Goal: Task Accomplishment & Management: Complete application form

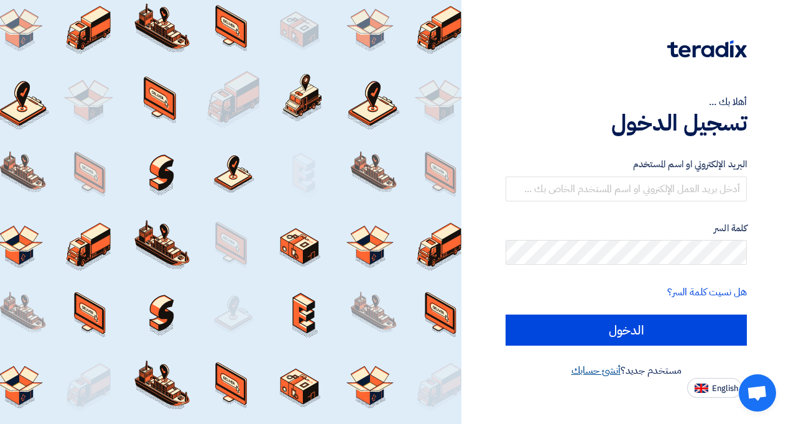
click at [588, 372] on link "أنشئ حسابك" at bounding box center [595, 370] width 49 height 15
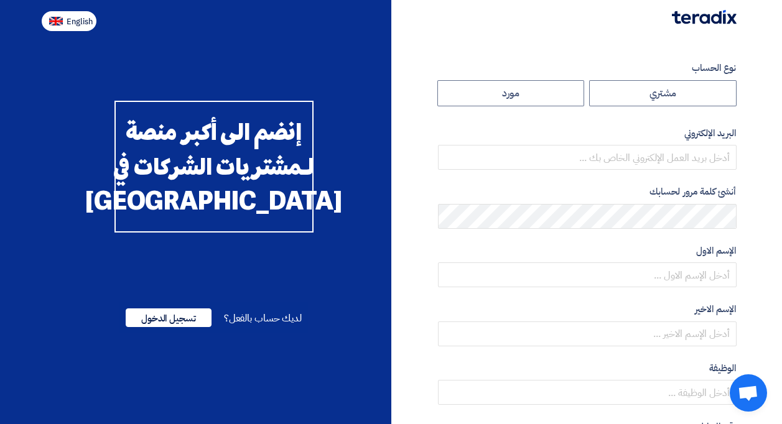
click at [88, 21] on span "English" at bounding box center [80, 21] width 26 height 9
type input "Register"
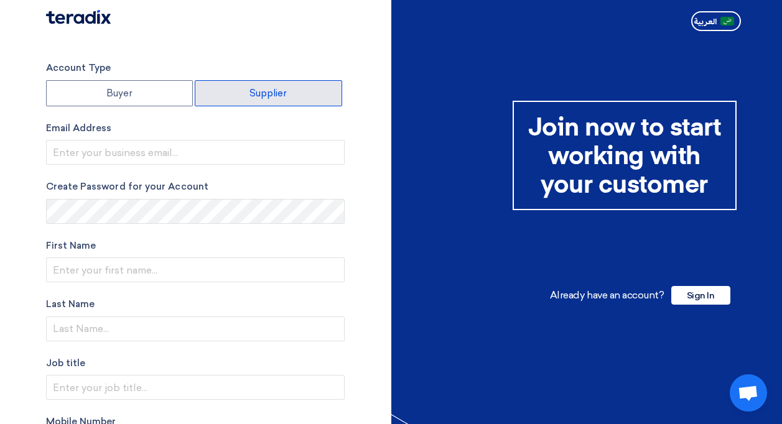
click at [261, 97] on label "Supplier" at bounding box center [268, 93] width 147 height 26
click at [261, 97] on input "Supplier" at bounding box center [268, 93] width 146 height 25
radio input "true"
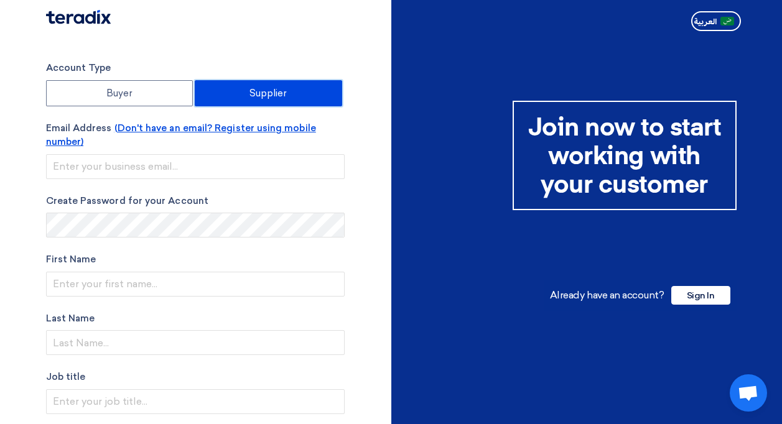
click at [223, 122] on span "(Don't have an email? Register using mobile number)" at bounding box center [181, 134] width 270 height 25
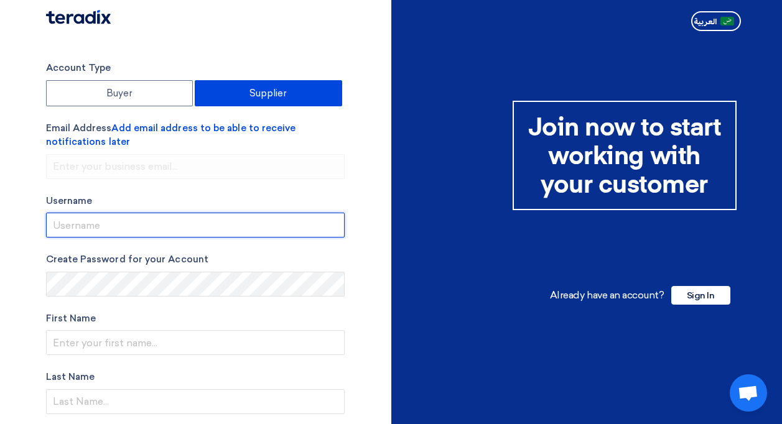
click at [213, 235] on input "userName" at bounding box center [195, 225] width 298 height 25
type input "Omarawda"
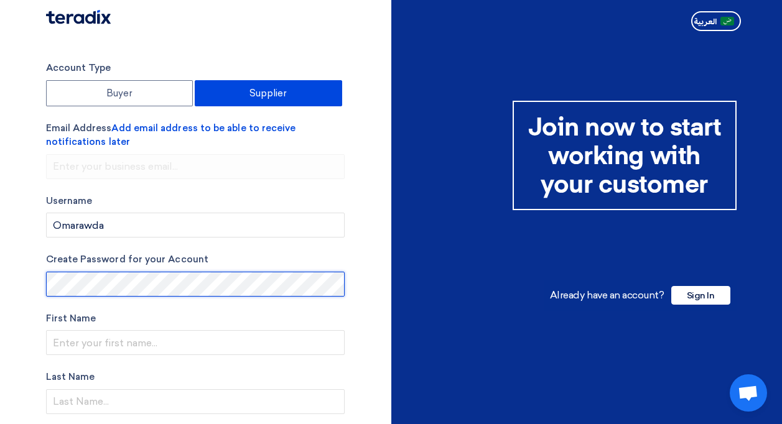
click at [39, 279] on div "Account Type Buyer Supplier Email Address Add email address to be able to recei…" at bounding box center [214, 420] width 354 height 718
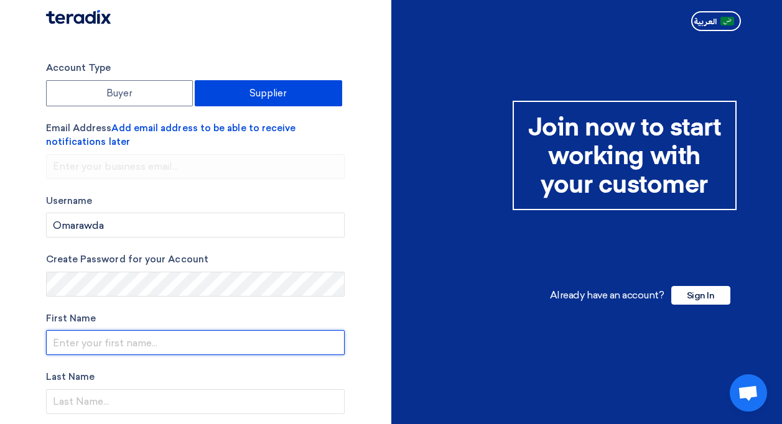
click at [117, 333] on input "text" at bounding box center [195, 342] width 298 height 25
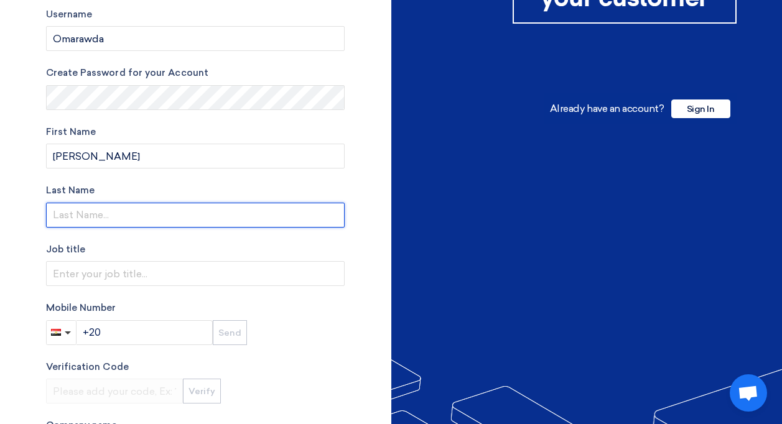
click at [114, 218] on input "text" at bounding box center [195, 215] width 298 height 25
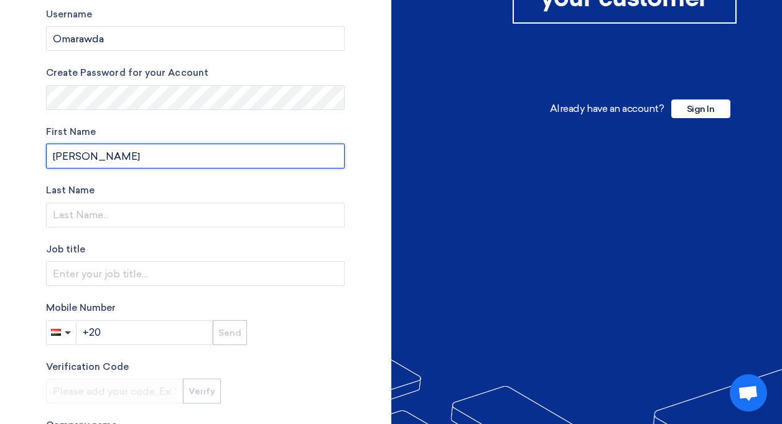
drag, startPoint x: 116, startPoint y: 159, endPoint x: 83, endPoint y: 159, distance: 33.6
click at [83, 159] on input "Omar Awda" at bounding box center [195, 156] width 298 height 25
type input "[PERSON_NAME]"
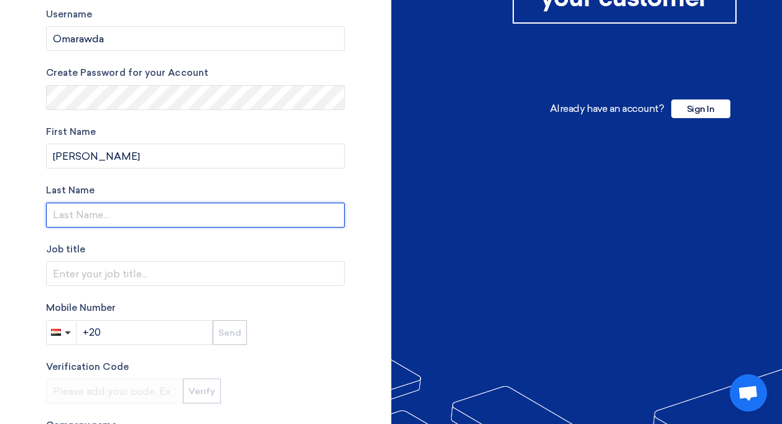
click at [66, 221] on input "text" at bounding box center [195, 215] width 298 height 25
type input "Ahmed Awda"
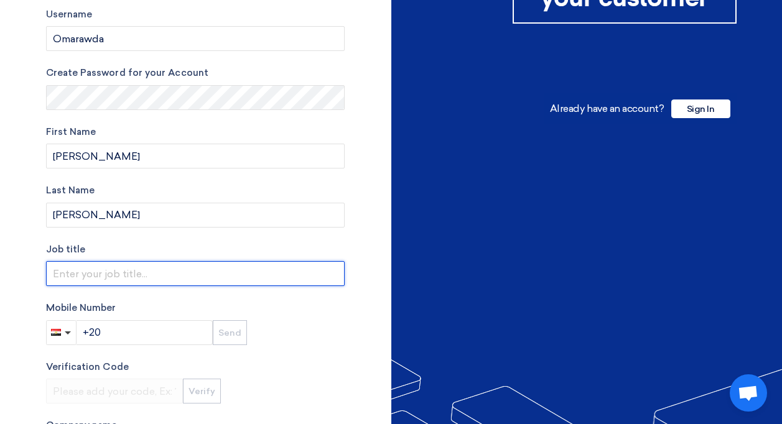
click at [71, 266] on input "text" at bounding box center [195, 273] width 298 height 25
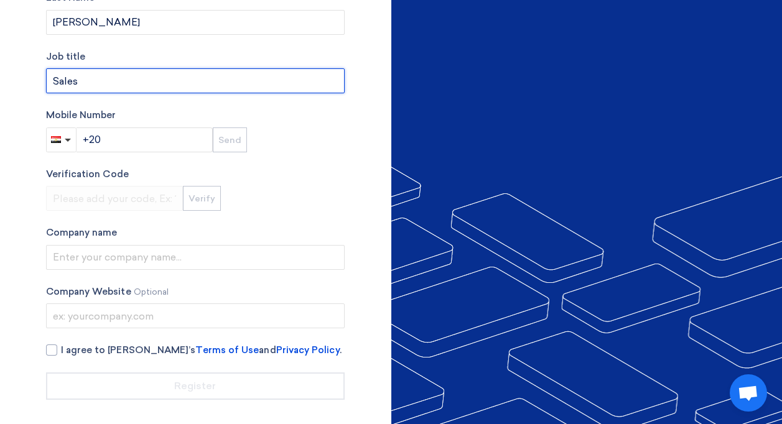
scroll to position [380, 0]
type input "Sales"
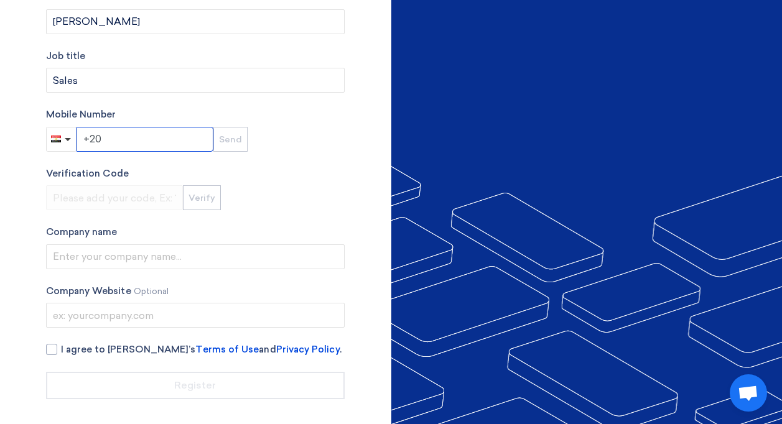
click at [131, 144] on input "+20" at bounding box center [144, 139] width 137 height 25
paste input "1541397820"
type input "+20 1541397820"
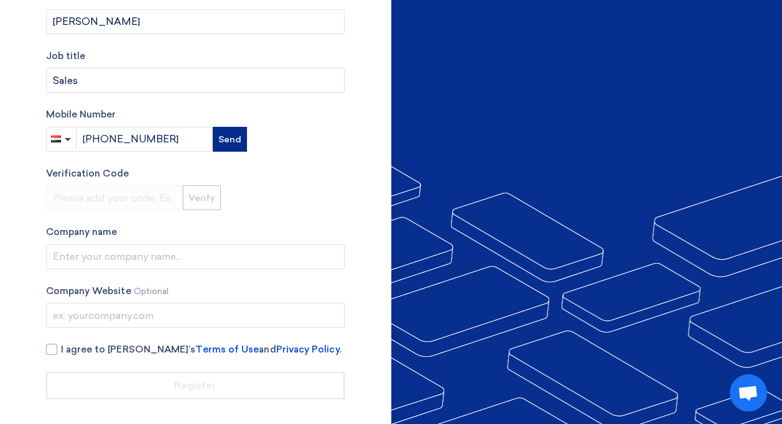
click at [213, 128] on button "Send" at bounding box center [230, 139] width 34 height 25
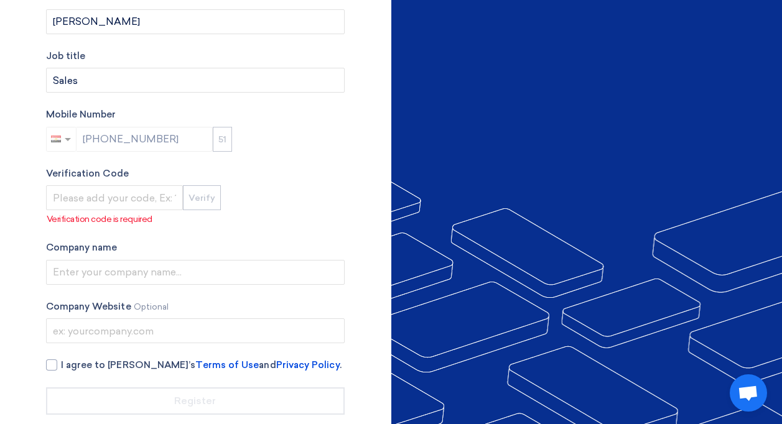
click at [162, 136] on div "+20 1541397820" at bounding box center [129, 139] width 167 height 25
click at [103, 150] on div "+20 1541397820" at bounding box center [129, 139] width 167 height 25
drag, startPoint x: 146, startPoint y: 142, endPoint x: 49, endPoint y: 142, distance: 97.6
click at [49, 142] on div "+20 1541397820" at bounding box center [129, 139] width 167 height 25
click at [152, 143] on div "+20 1541397820" at bounding box center [129, 139] width 167 height 25
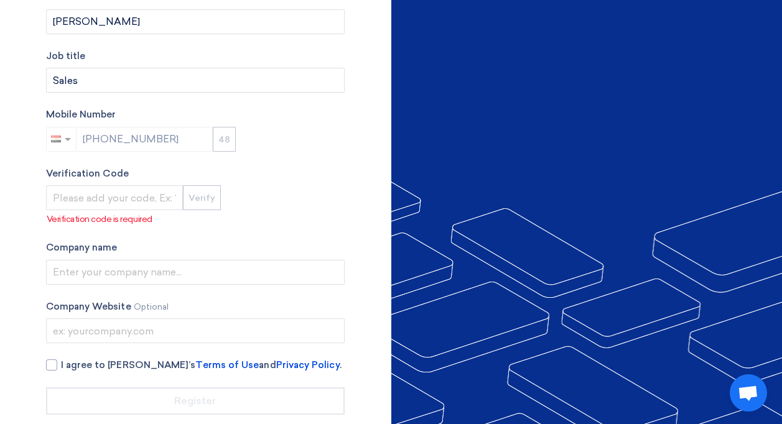
drag, startPoint x: 162, startPoint y: 143, endPoint x: 43, endPoint y: 145, distance: 119.4
click at [43, 145] on div "Account Type Buyer Supplier Email Address Add email address to be able to recei…" at bounding box center [214, 48] width 354 height 734
drag, startPoint x: 43, startPoint y: 145, endPoint x: 88, endPoint y: 145, distance: 45.4
click at [88, 145] on div "+20 1541397820" at bounding box center [129, 139] width 167 height 25
click at [96, 201] on input "number" at bounding box center [114, 197] width 137 height 25
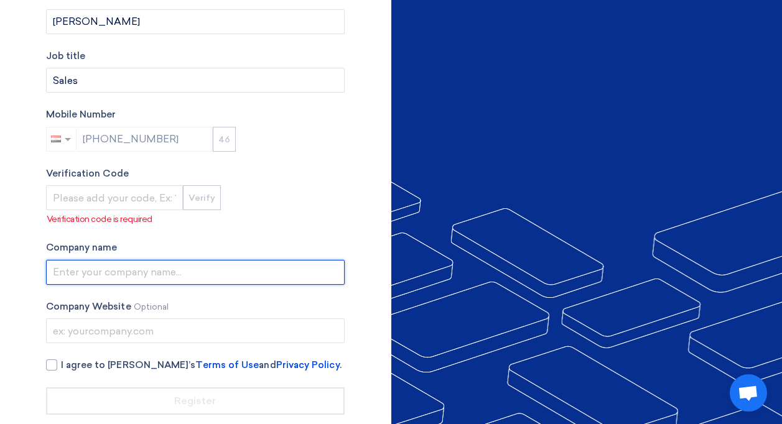
click at [113, 269] on input "text" at bounding box center [195, 272] width 298 height 25
type input "Mall Bostan"
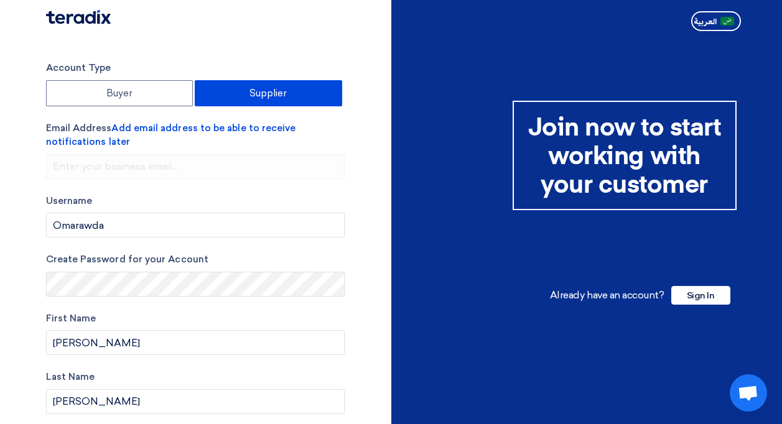
scroll to position [395, 0]
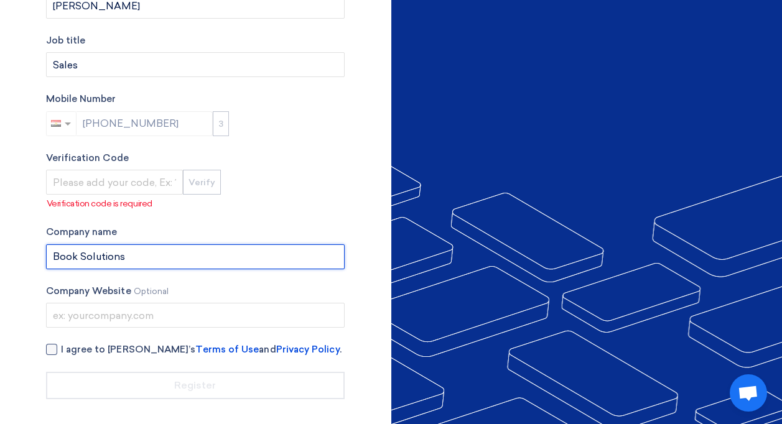
type input "Book Solutions"
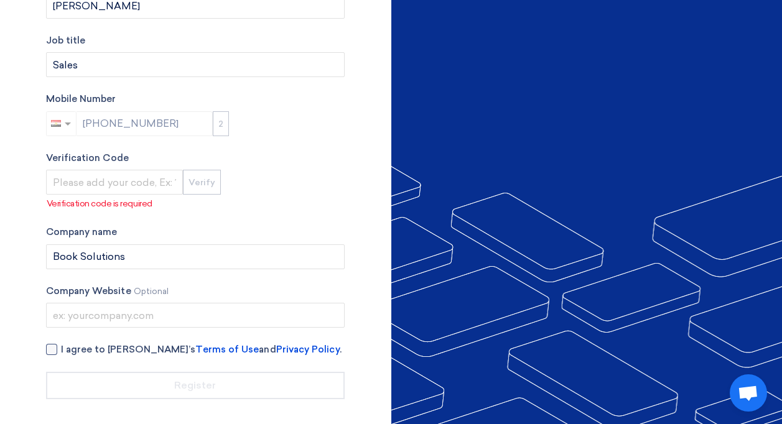
click at [49, 352] on div at bounding box center [51, 349] width 11 height 11
click at [61, 352] on input "I agree to Teradix’s Terms of Use and Privacy Policy ." at bounding box center [210, 355] width 298 height 25
checkbox input "true"
drag, startPoint x: 141, startPoint y: 122, endPoint x: 118, endPoint y: 118, distance: 23.5
click at [118, 118] on div "+20 1541397820" at bounding box center [129, 123] width 167 height 25
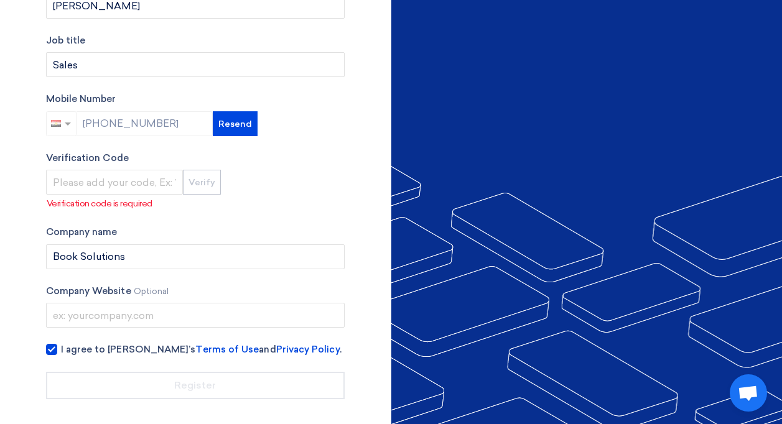
click at [118, 118] on div "+20 1541397820" at bounding box center [129, 123] width 167 height 25
drag, startPoint x: 134, startPoint y: 118, endPoint x: 122, endPoint y: 116, distance: 11.3
click at [122, 116] on div "+20 1541397820" at bounding box center [129, 123] width 167 height 25
click at [228, 124] on button "Resend" at bounding box center [235, 123] width 45 height 25
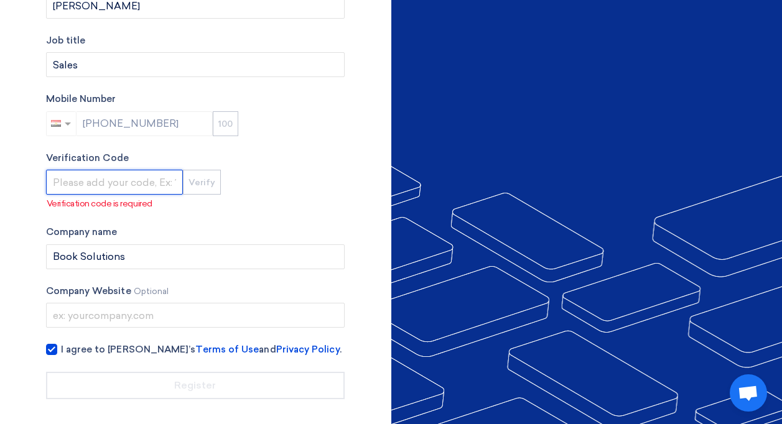
click at [134, 176] on input "number" at bounding box center [114, 182] width 137 height 25
paste input "437826"
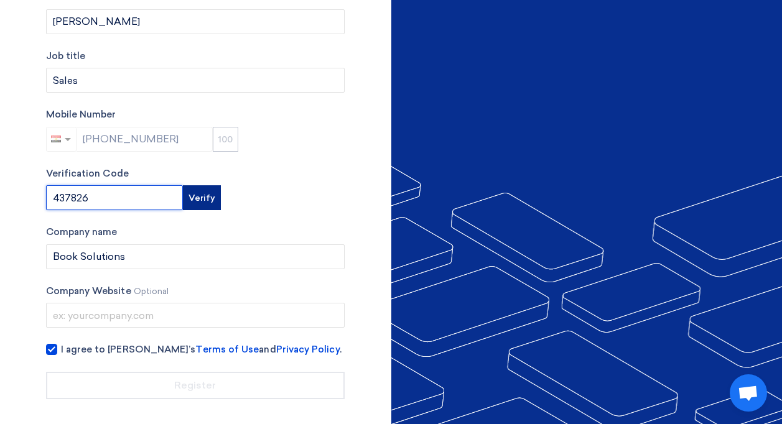
scroll to position [380, 0]
type input "437826"
click at [192, 191] on button "Verify" at bounding box center [202, 197] width 38 height 25
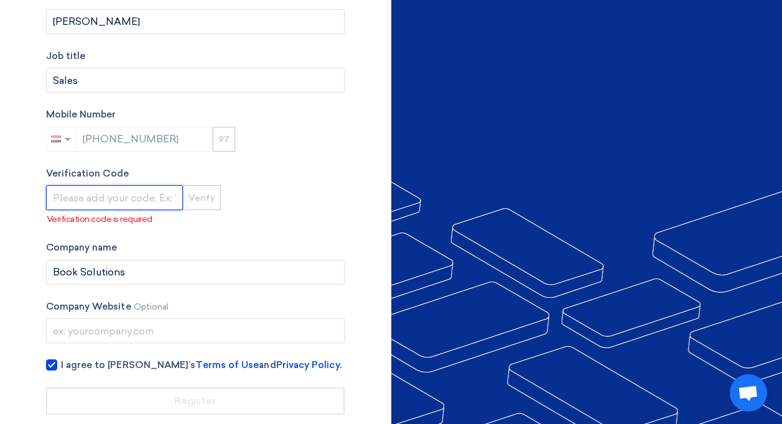
click at [121, 196] on input "number" at bounding box center [114, 197] width 137 height 25
paste input "437826"
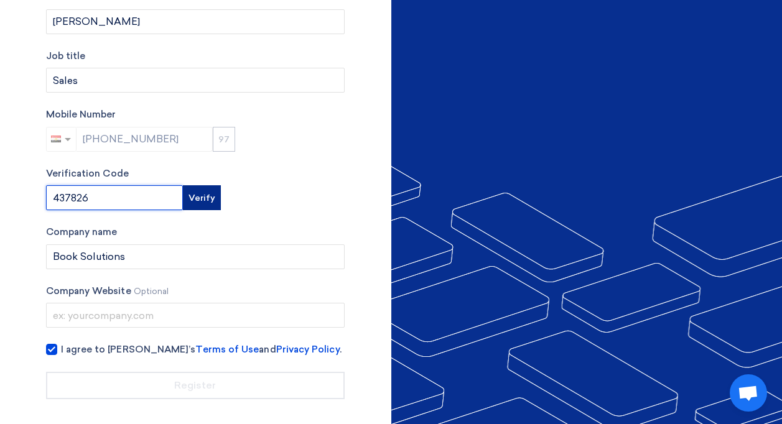
type input "437826"
click at [196, 205] on button "Verify" at bounding box center [202, 197] width 38 height 25
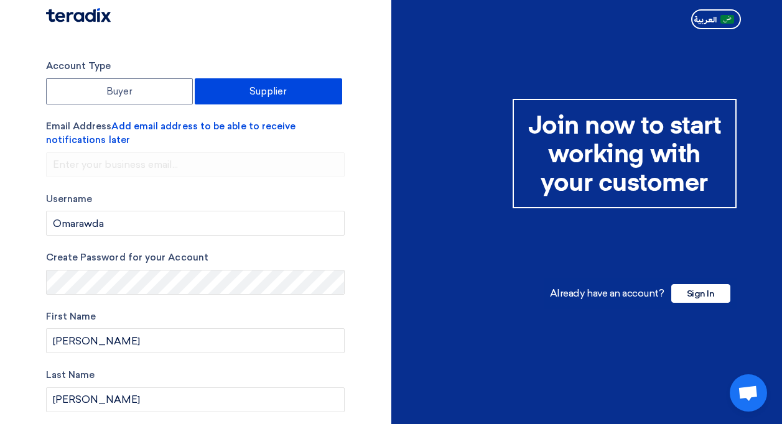
scroll to position [0, 0]
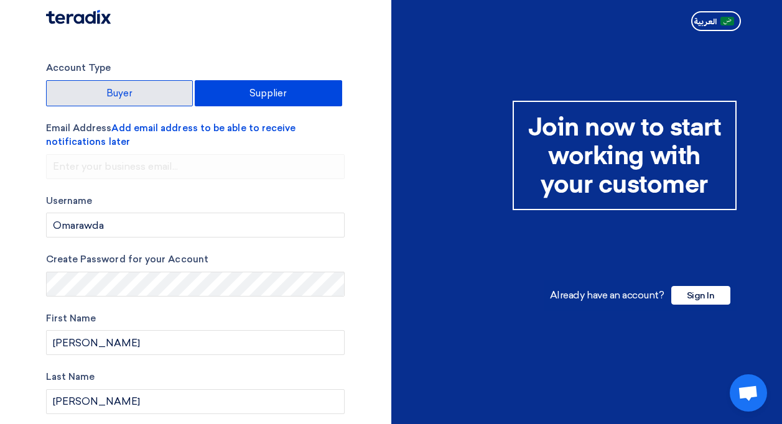
click at [153, 103] on label "Buyer" at bounding box center [119, 93] width 147 height 26
click at [153, 103] on input "Buyer" at bounding box center [120, 93] width 146 height 25
radio input "true"
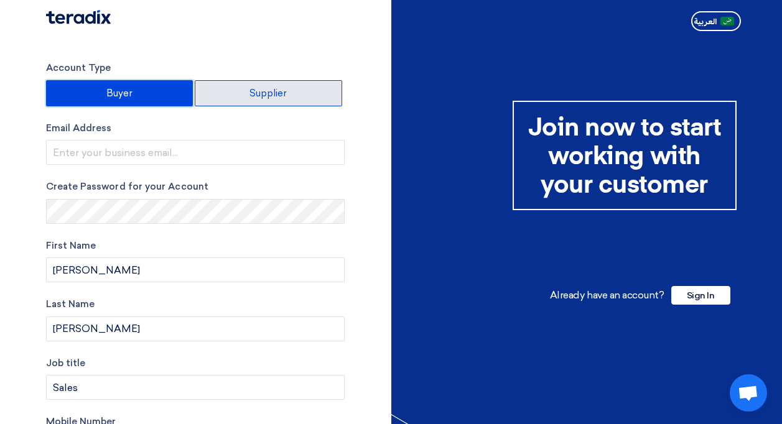
click at [247, 103] on label "Supplier" at bounding box center [268, 93] width 147 height 26
click at [247, 103] on input "Supplier" at bounding box center [268, 93] width 146 height 25
radio input "true"
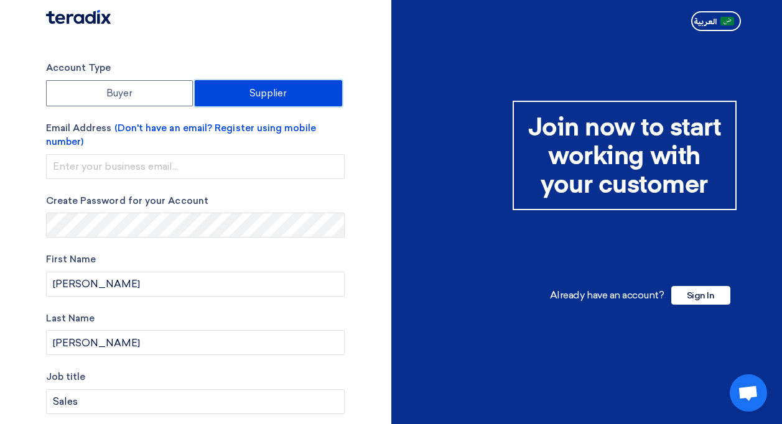
click at [215, 103] on label "Supplier" at bounding box center [268, 93] width 147 height 26
click at [215, 103] on input "Supplier" at bounding box center [268, 93] width 146 height 25
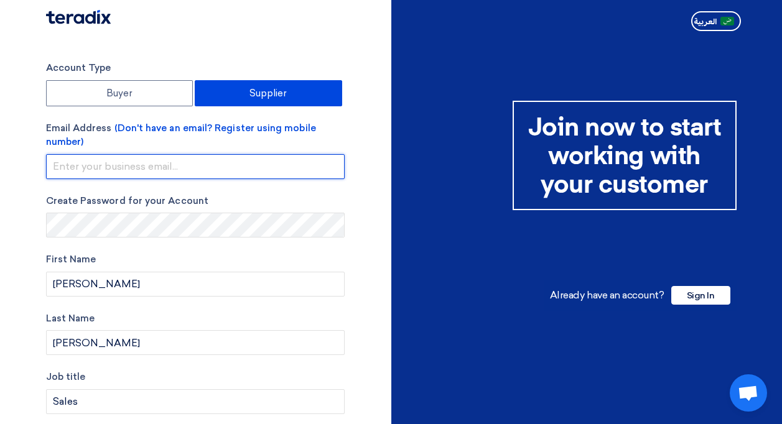
click at [144, 173] on input "email" at bounding box center [195, 166] width 298 height 25
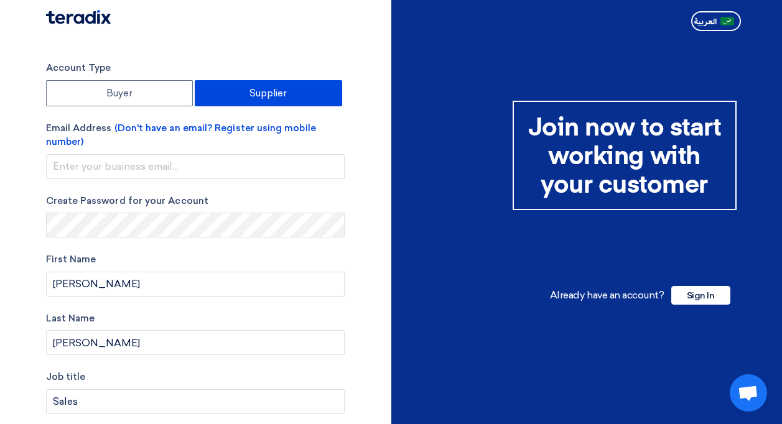
click at [0, 168] on html "Account Type Buyer Supplier Email Address (Don't have an email? Register using …" at bounding box center [391, 343] width 782 height 686
click at [49, 12] on img at bounding box center [78, 17] width 65 height 14
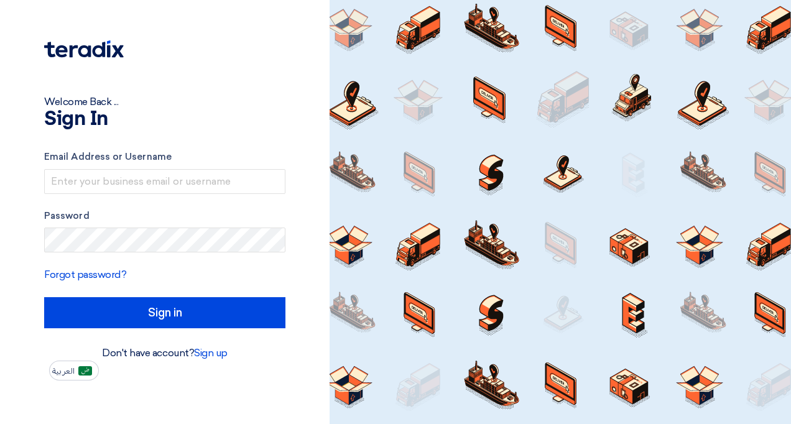
click at [203, 353] on link "Sign up" at bounding box center [211, 353] width 34 height 12
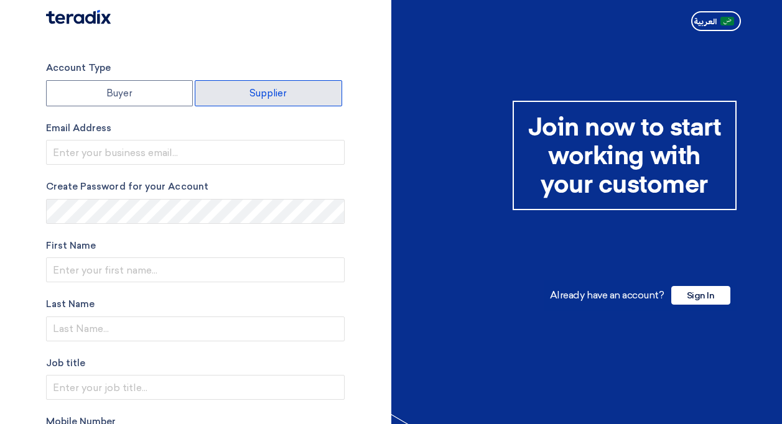
click at [222, 95] on label "Supplier" at bounding box center [268, 93] width 147 height 26
click at [222, 95] on input "Supplier" at bounding box center [268, 93] width 146 height 25
radio input "true"
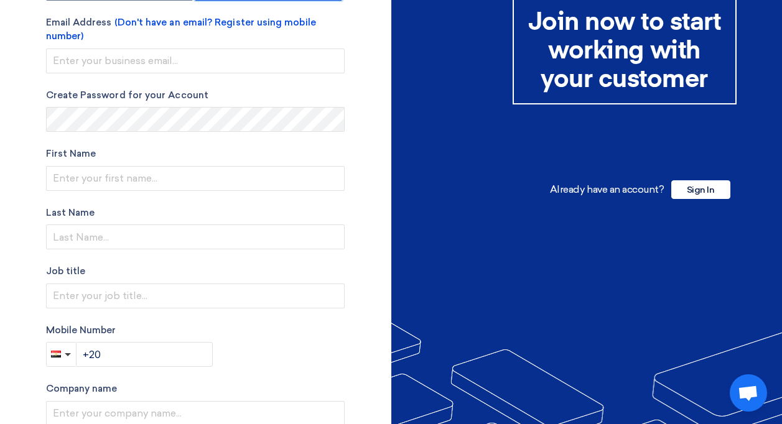
scroll to position [262, 0]
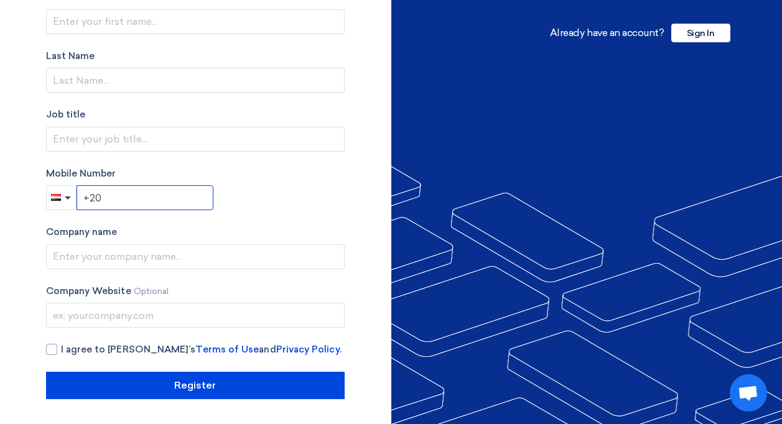
click at [170, 188] on input "+20" at bounding box center [144, 197] width 137 height 25
paste input "201055500120"
type input "+20 1055500120"
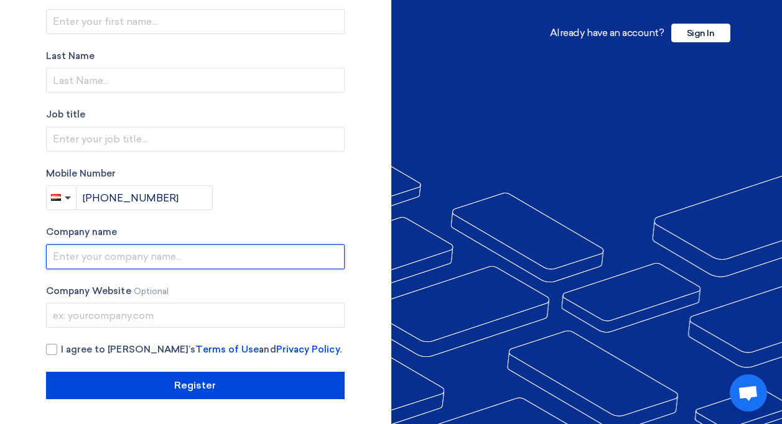
click at [191, 256] on input "text" at bounding box center [195, 256] width 298 height 25
type input "TeraByte Solutions"
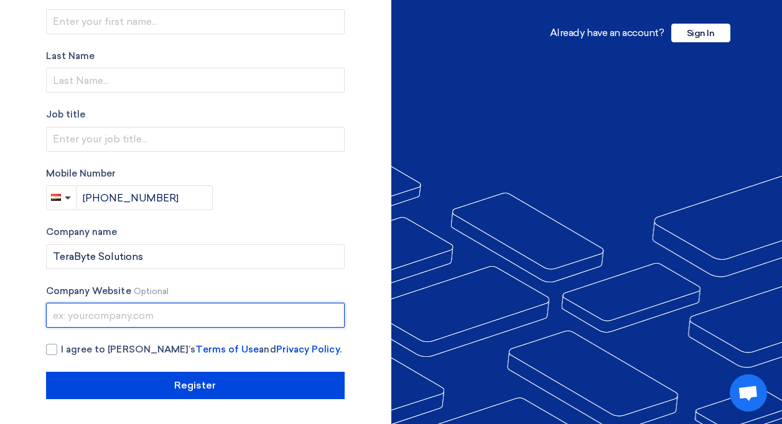
click at [201, 308] on input "text" at bounding box center [195, 315] width 298 height 25
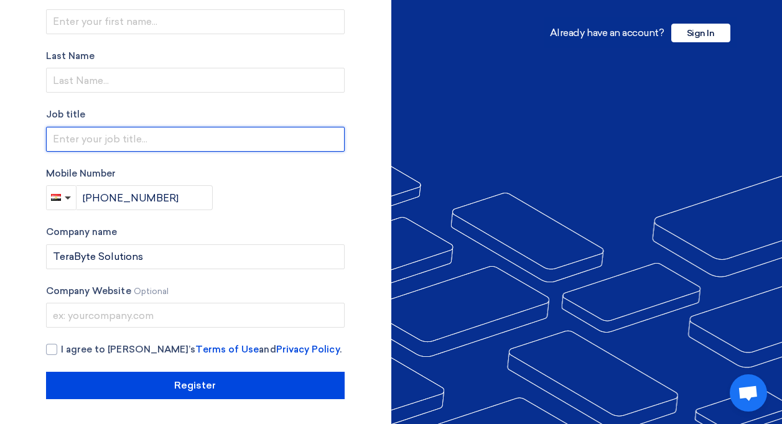
click at [177, 151] on input "text" at bounding box center [195, 139] width 298 height 25
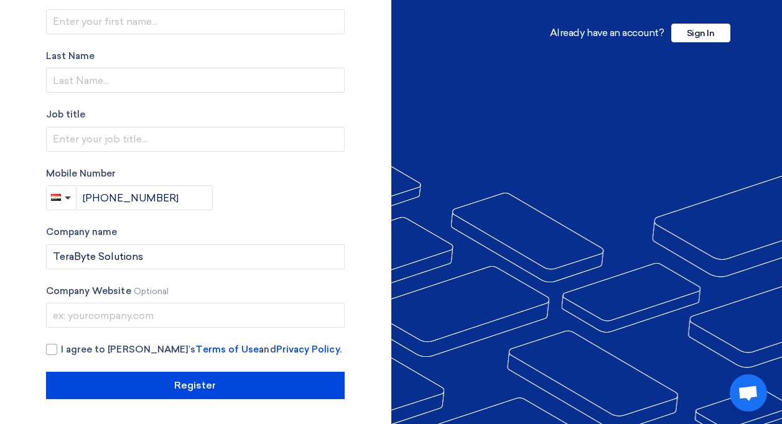
click at [326, 195] on div "Mobile Number +20 1055500120" at bounding box center [195, 189] width 298 height 44
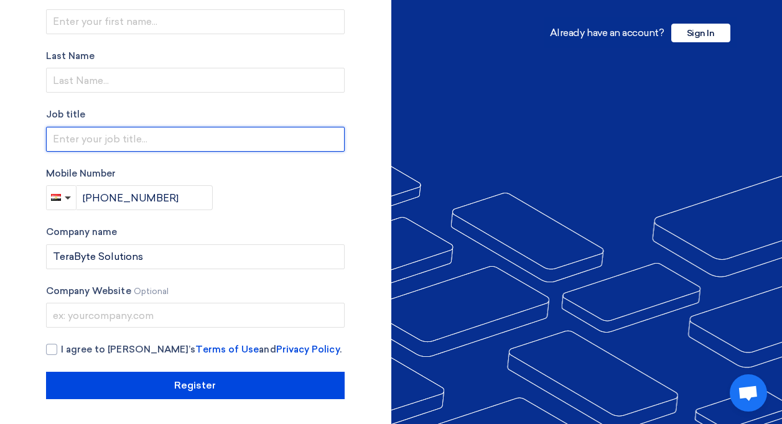
click at [200, 138] on input "text" at bounding box center [195, 139] width 298 height 25
type input "Sales"
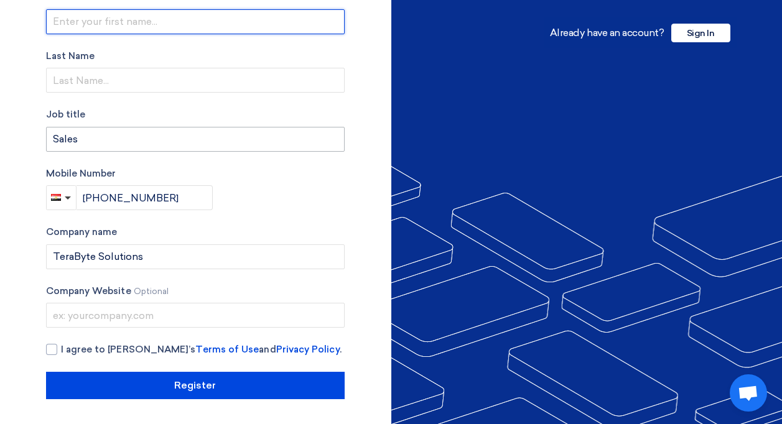
type input "Omar"
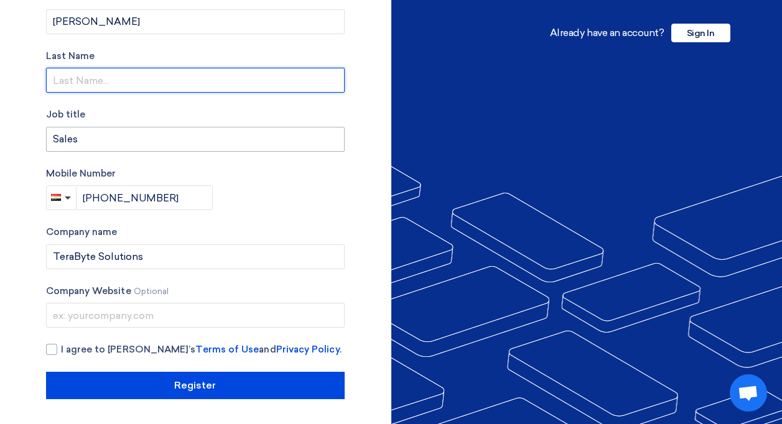
type input "Ahmed Awda"
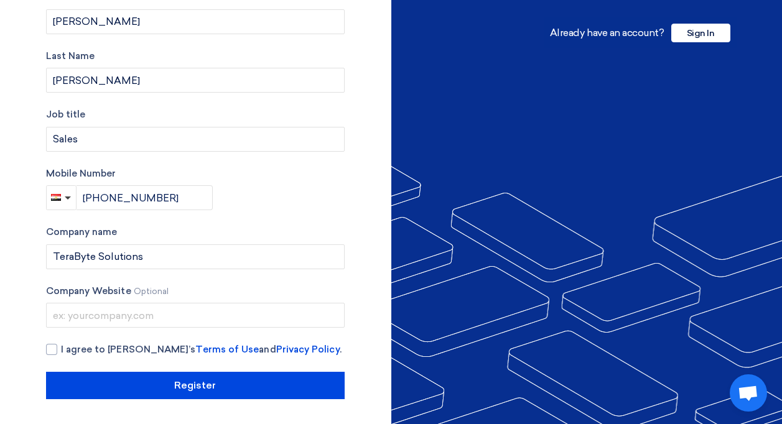
click at [259, 202] on div "Mobile Number +20 1055500120" at bounding box center [195, 189] width 298 height 44
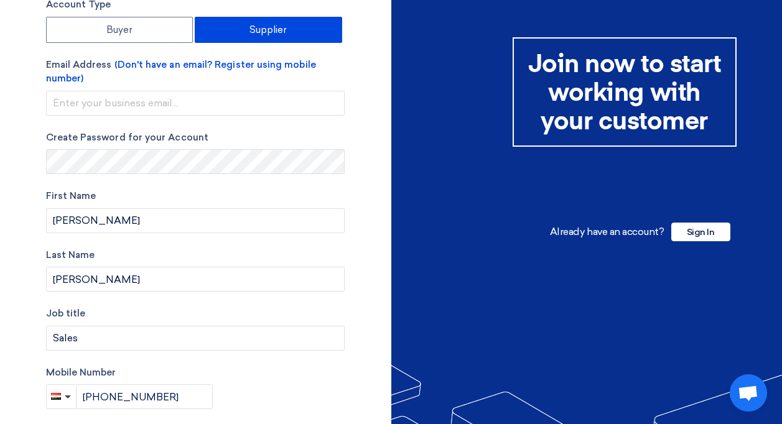
scroll to position [0, 0]
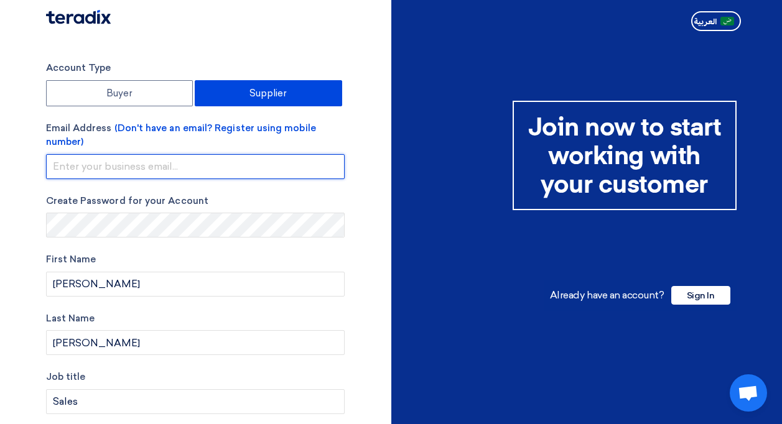
click at [206, 170] on input "email" at bounding box center [195, 166] width 298 height 25
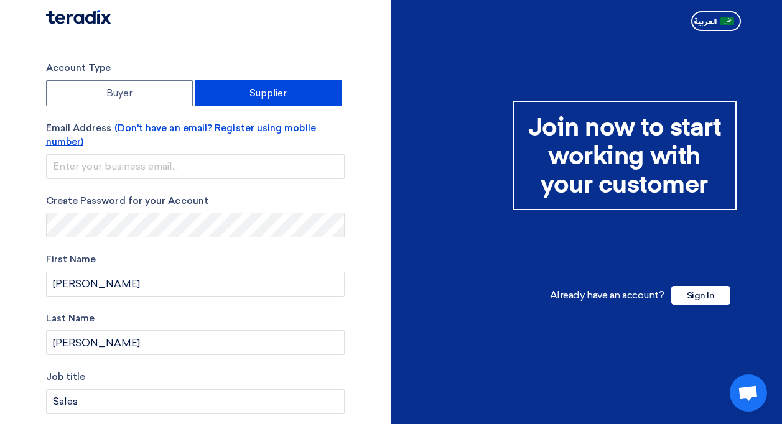
click at [229, 132] on span "(Don't have an email? Register using mobile number)" at bounding box center [181, 134] width 270 height 25
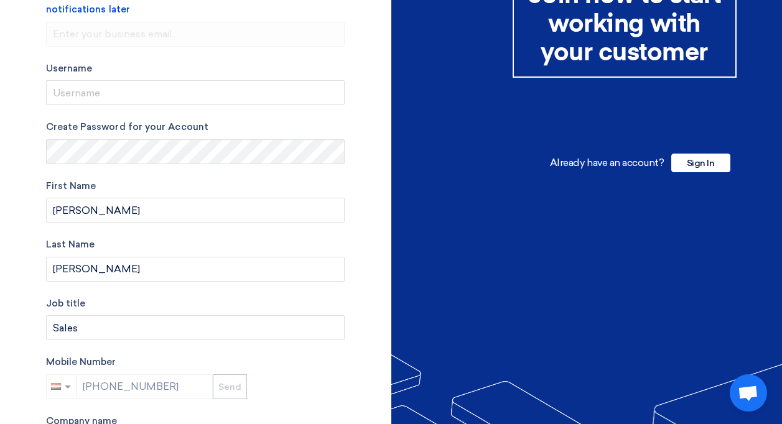
scroll to position [10, 0]
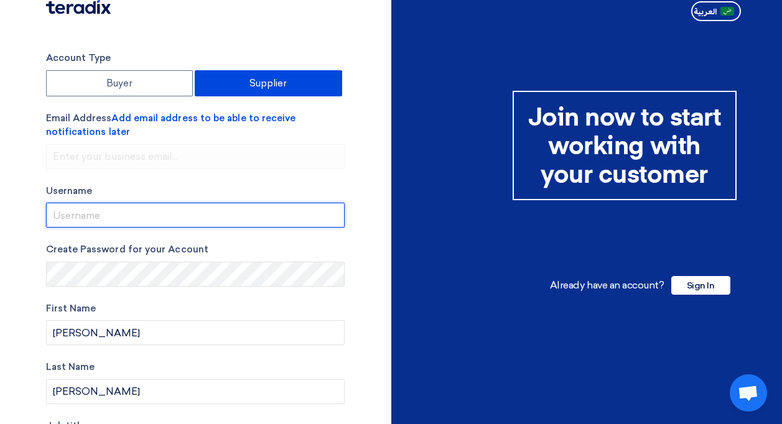
click at [181, 210] on input "userName" at bounding box center [195, 215] width 298 height 25
type input "Omarawda"
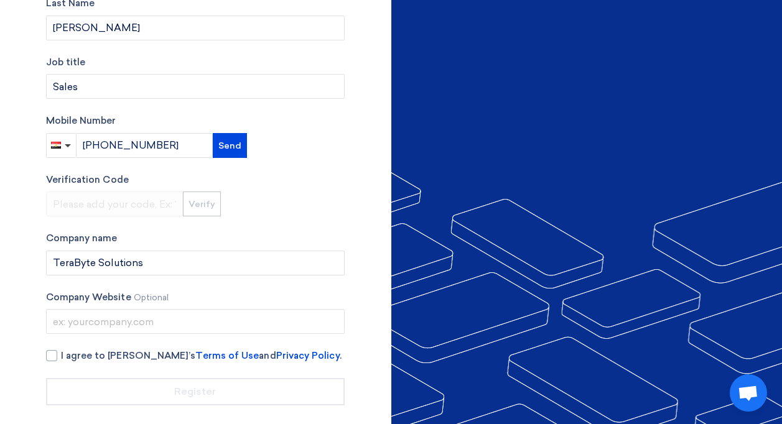
scroll to position [380, 0]
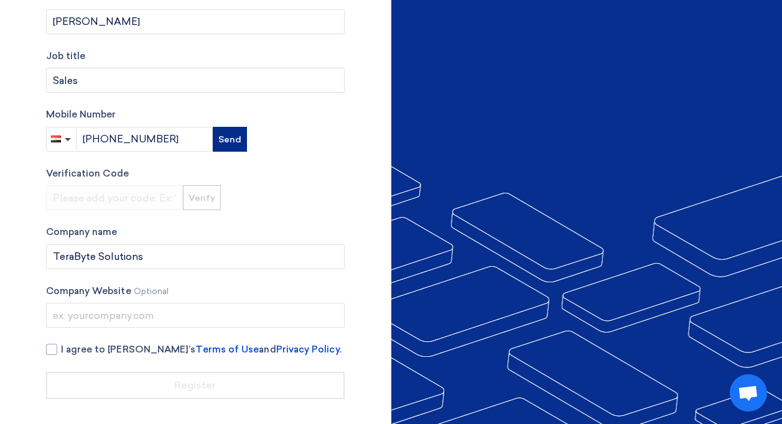
click at [216, 148] on button "Send" at bounding box center [230, 139] width 34 height 25
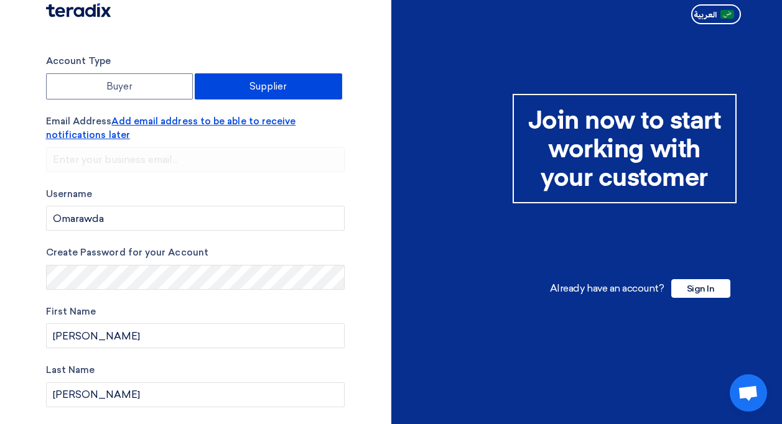
click at [211, 119] on span "Add email address to be able to receive notifications later" at bounding box center [171, 128] width 250 height 25
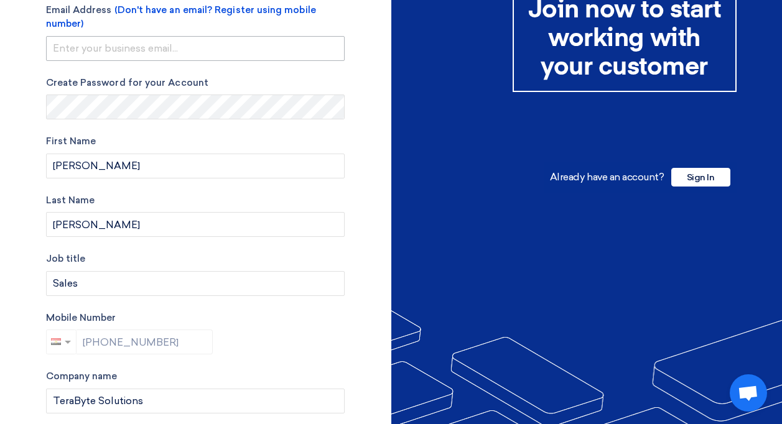
scroll to position [0, 0]
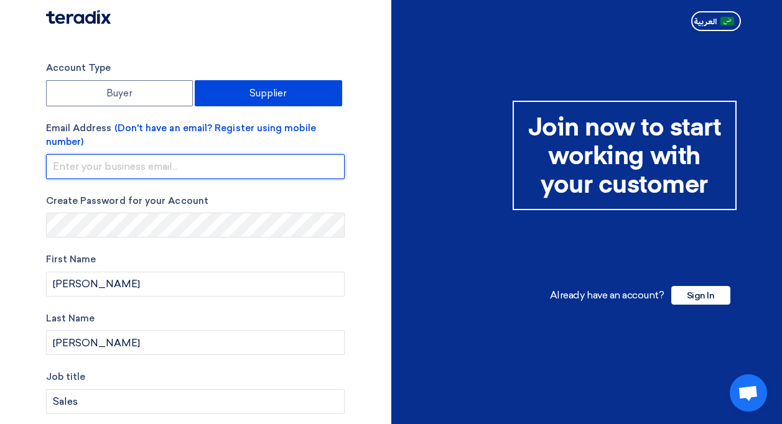
click at [147, 170] on input "email" at bounding box center [195, 166] width 298 height 25
paste input "8ab53f25a0@webxios.pro"
type input "8ab53f25a0@webxios.pro"
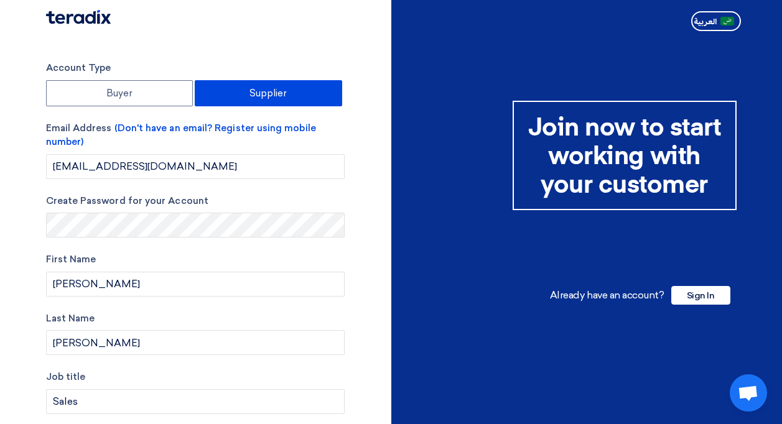
click at [0, 157] on html "Account Type Buyer Supplier Email Address (Don't have an email? Register using …" at bounding box center [391, 343] width 782 height 686
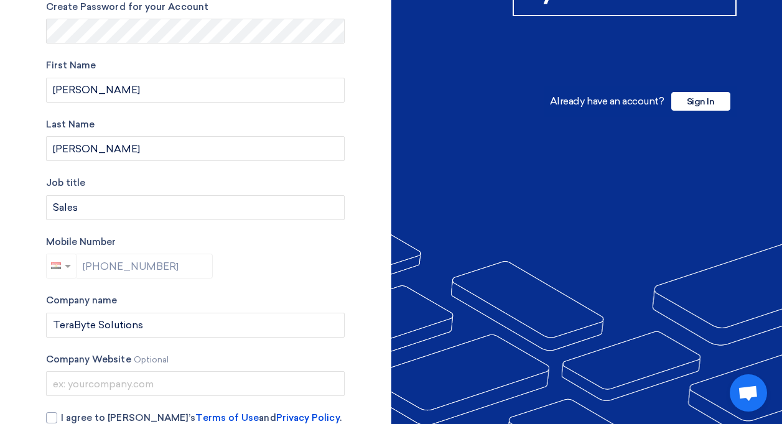
scroll to position [262, 0]
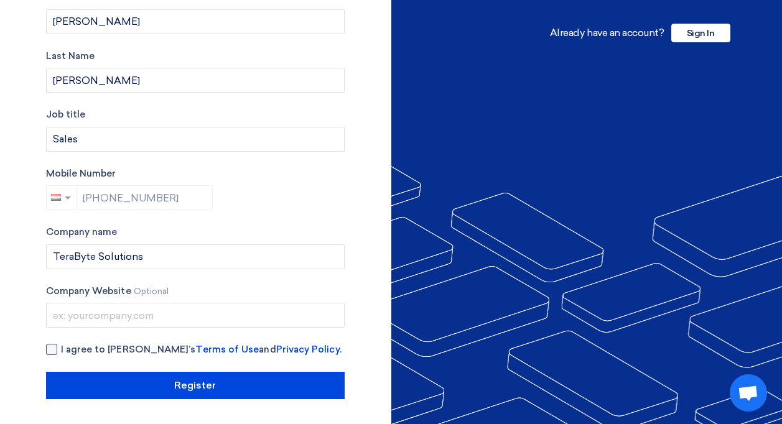
click at [98, 354] on span "I agree to Teradix’s Terms of Use and Privacy Policy ." at bounding box center [201, 350] width 280 height 14
click at [98, 354] on input "I agree to Teradix’s Terms of Use and Privacy Policy ." at bounding box center [210, 355] width 298 height 25
checkbox input "true"
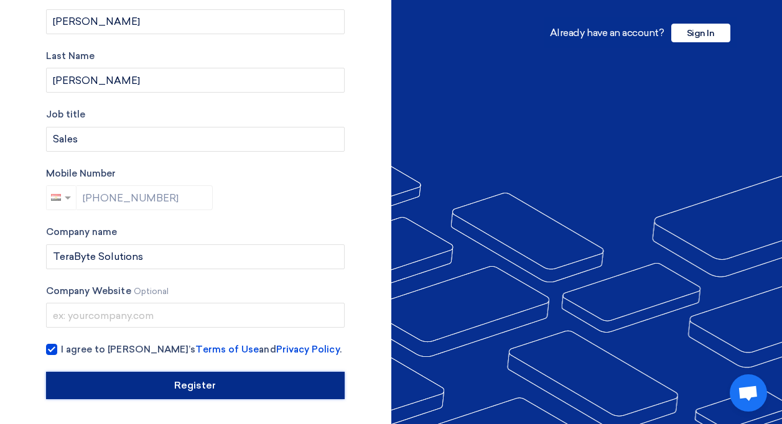
click at [188, 395] on input "Register" at bounding box center [195, 385] width 298 height 27
